Goal: Information Seeking & Learning: Learn about a topic

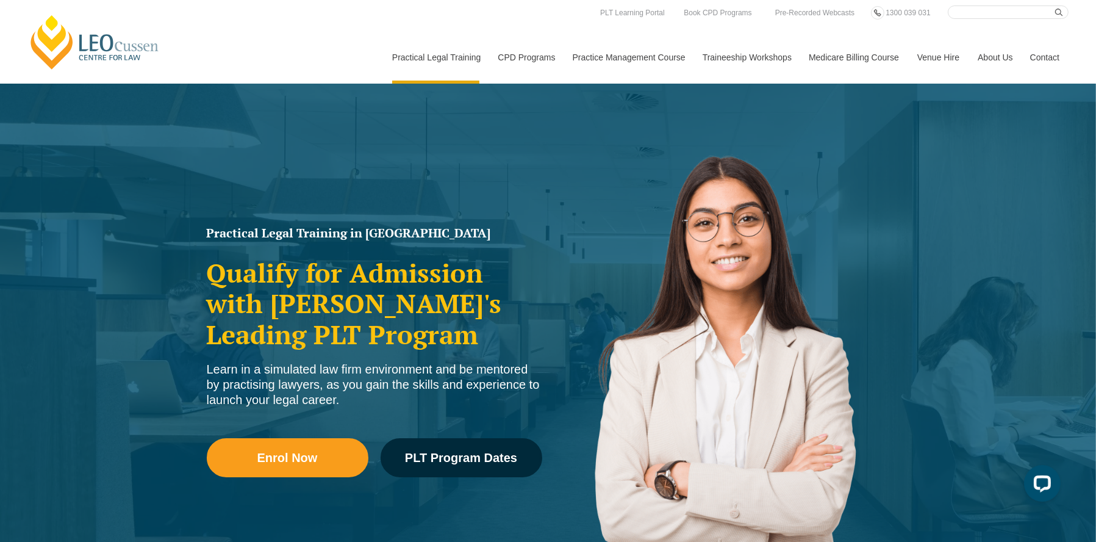
click at [967, 12] on input "Search here" at bounding box center [1008, 11] width 121 height 13
type input "trust accounting"
click at [1056, 5] on button "submit" at bounding box center [1062, 11] width 13 height 13
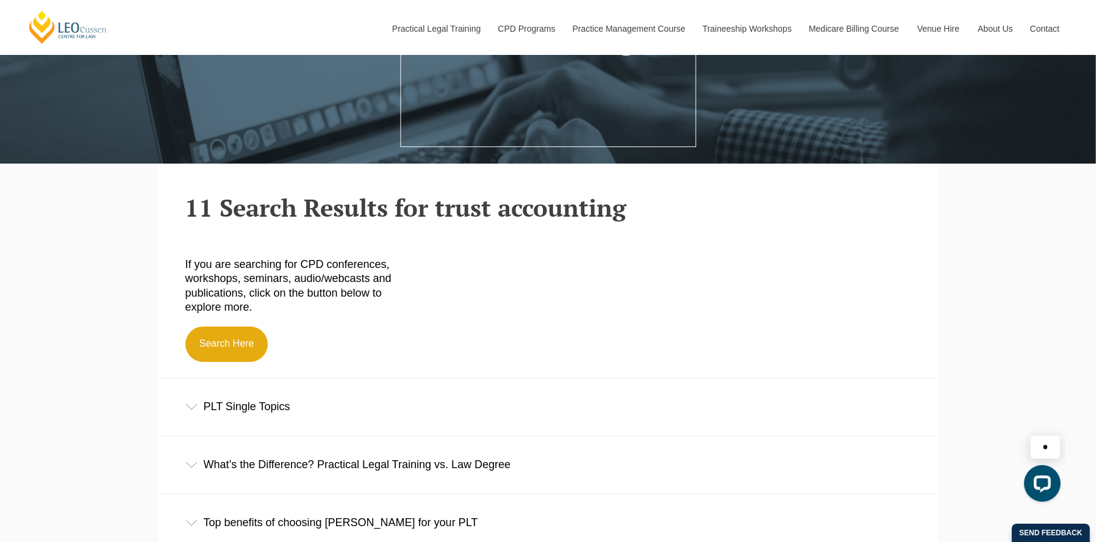
scroll to position [305, 0]
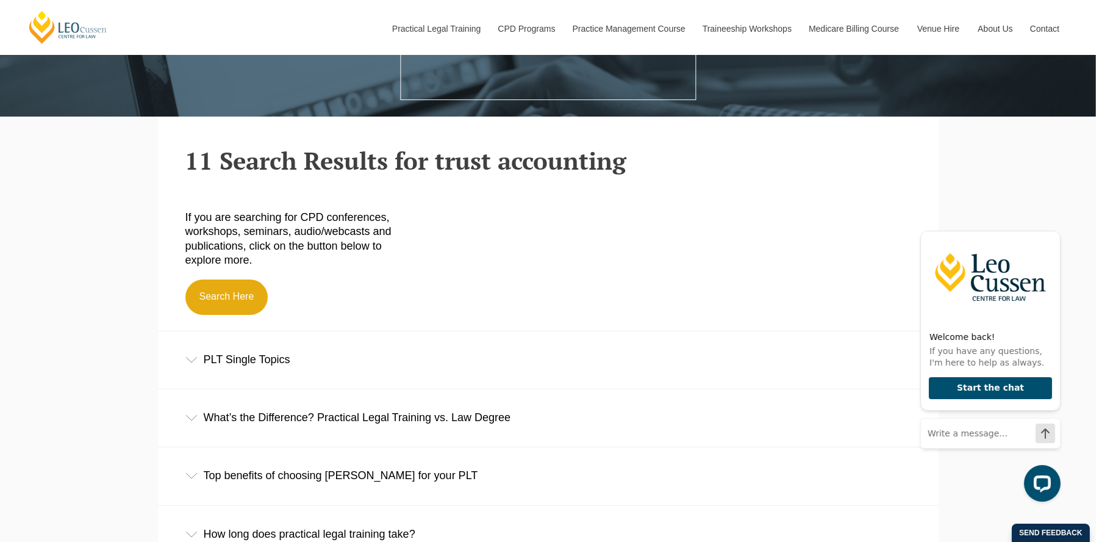
click at [279, 361] on div "PLT Single Topics" at bounding box center [548, 359] width 781 height 57
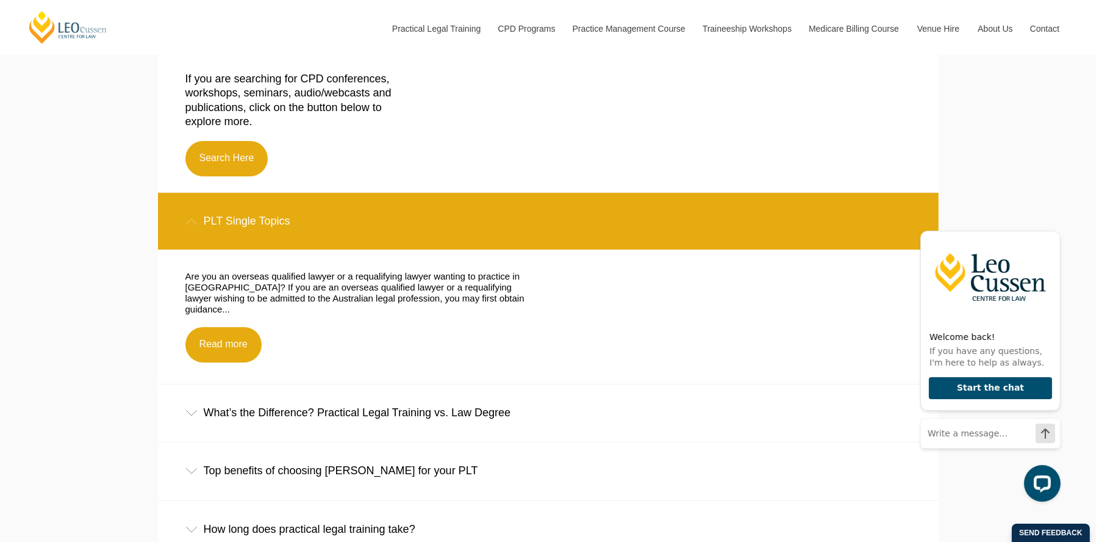
scroll to position [549, 0]
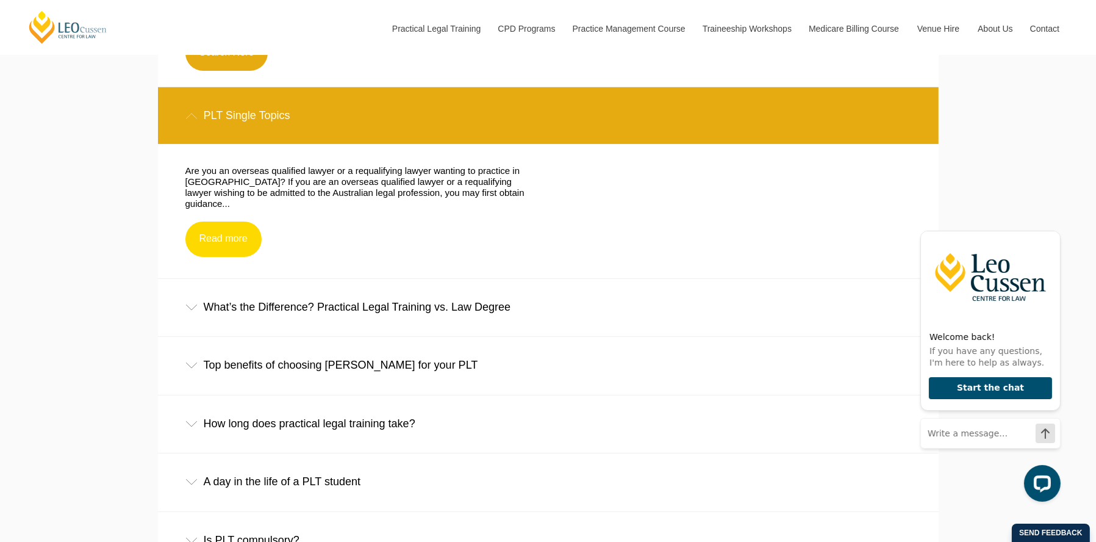
click at [209, 228] on link "Read more" at bounding box center [223, 238] width 76 height 35
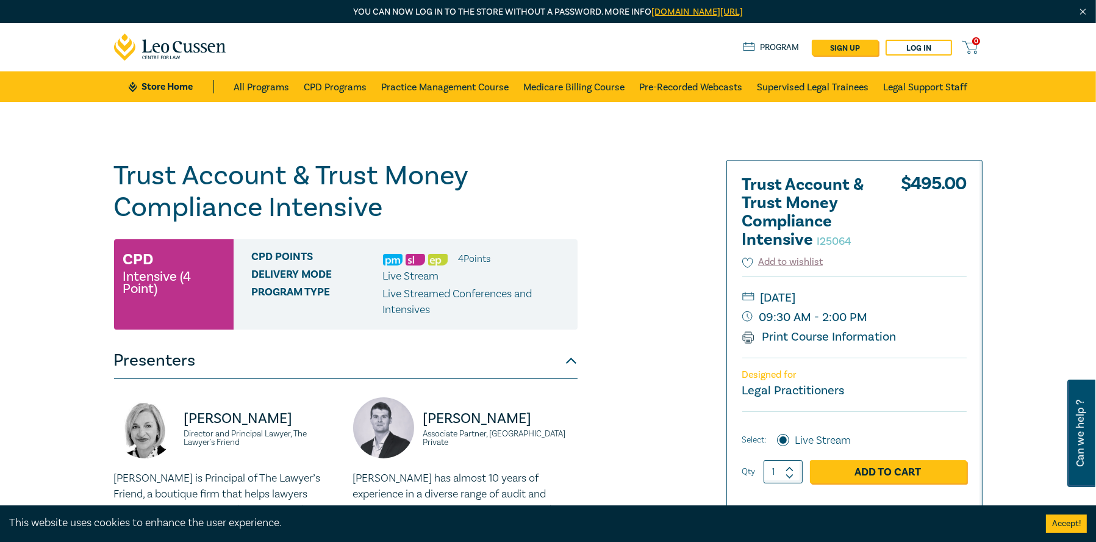
click at [648, 272] on div "Trust Account & Trust Money Compliance Intensive I25064 CPD Intensive (4 Point)…" at bounding box center [401, 465] width 589 height 610
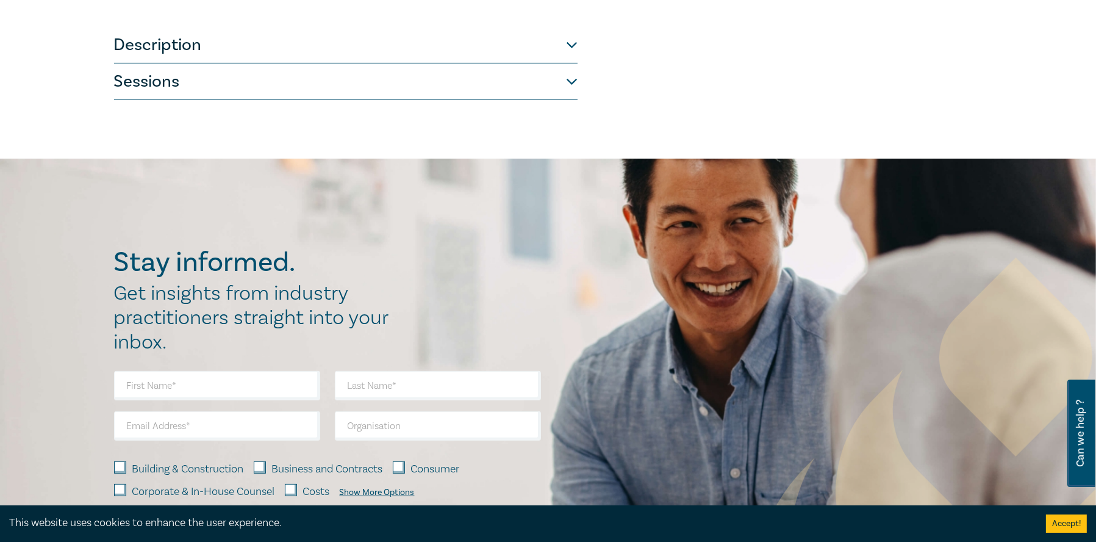
scroll to position [671, 0]
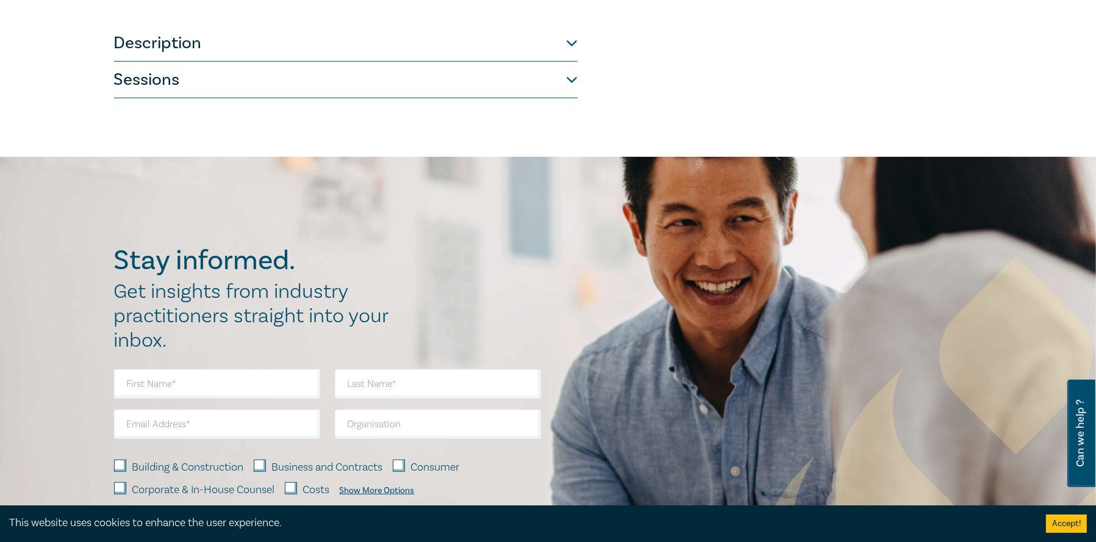
click at [181, 62] on button "Description" at bounding box center [346, 43] width 464 height 37
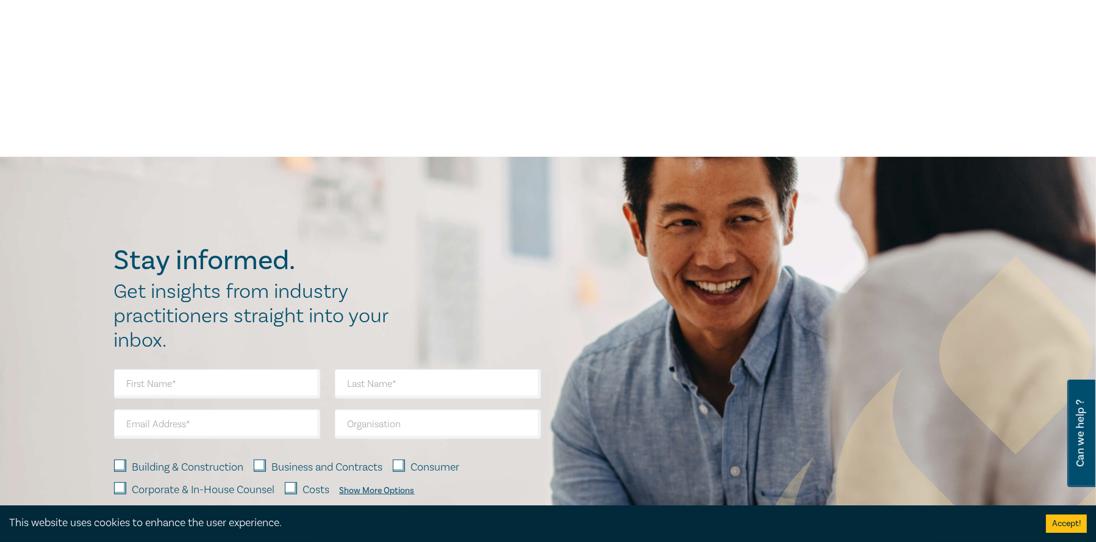
scroll to position [488, 0]
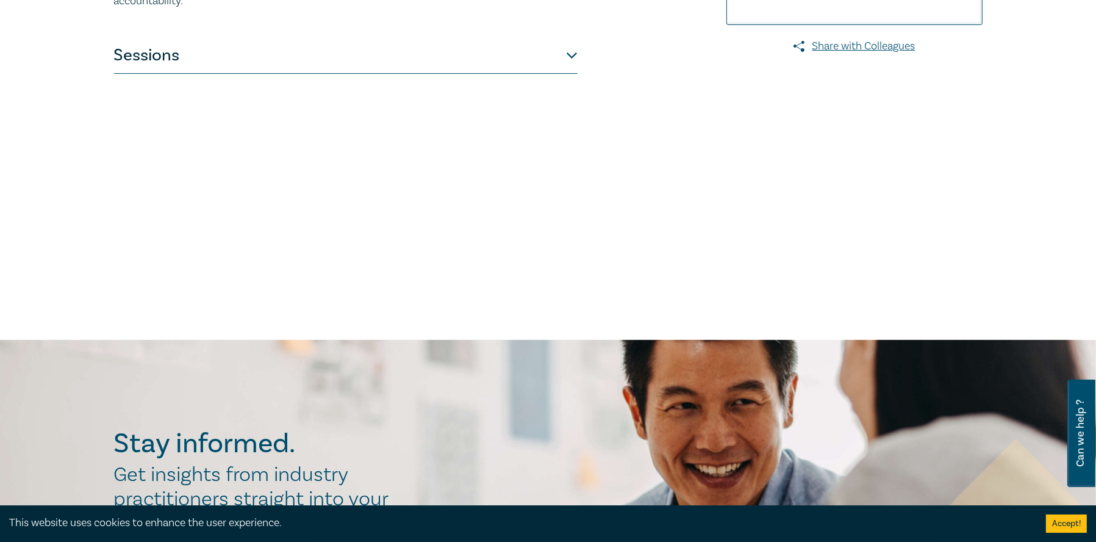
click at [168, 71] on button "Sessions" at bounding box center [346, 55] width 464 height 37
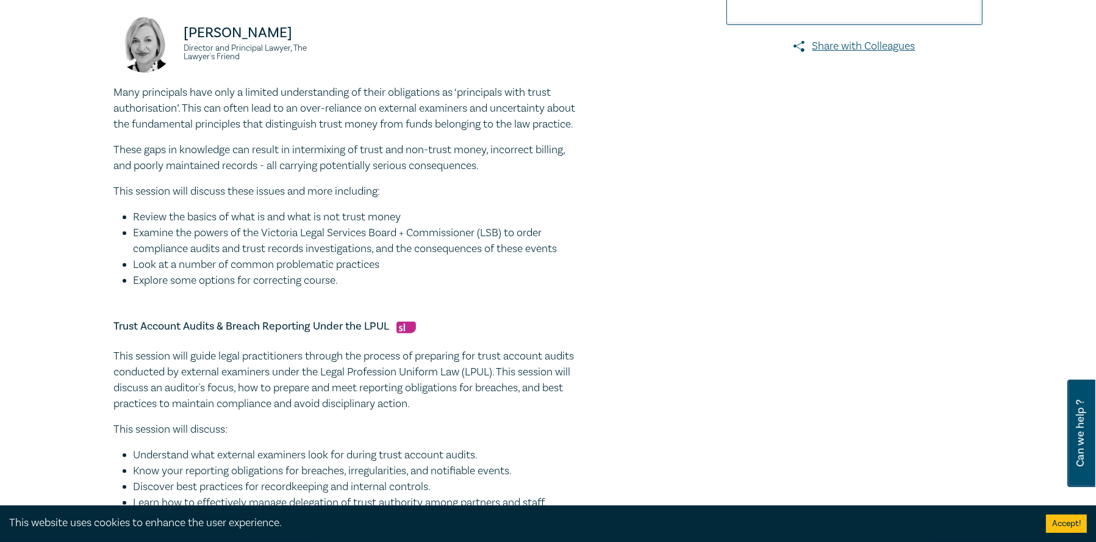
scroll to position [305, 0]
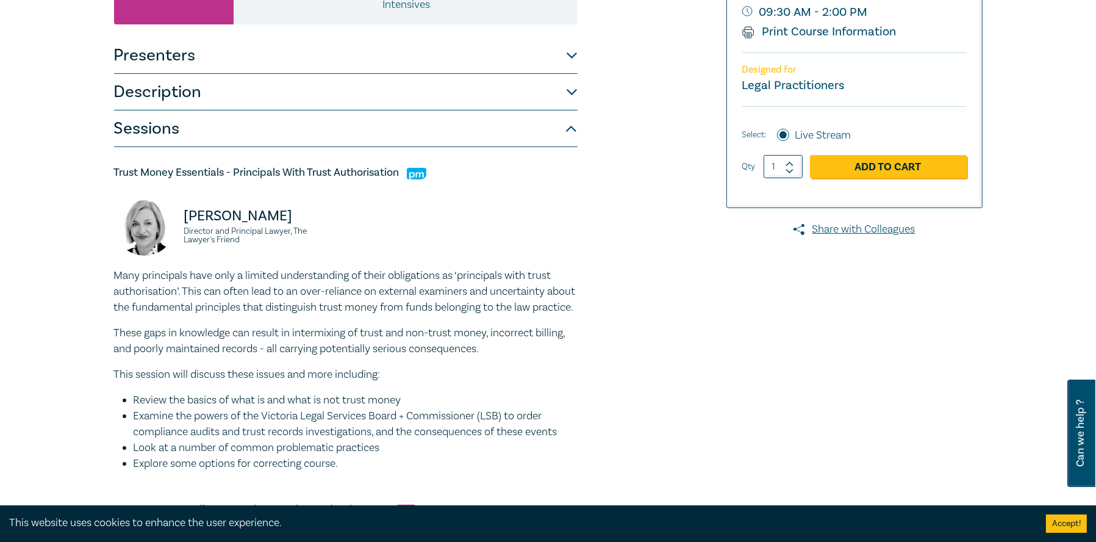
click at [142, 132] on button "Sessions" at bounding box center [346, 128] width 464 height 37
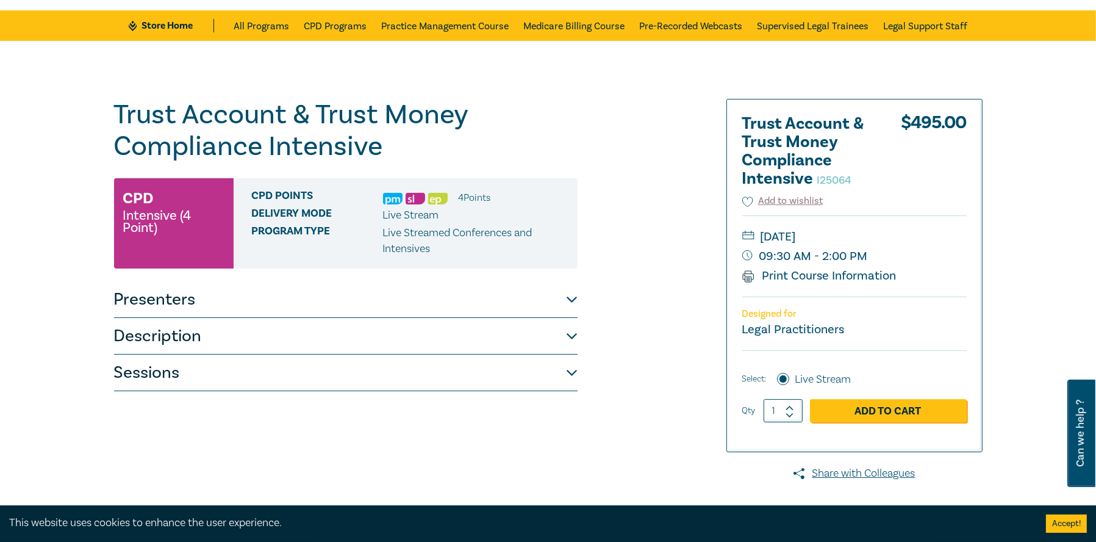
scroll to position [0, 0]
